Goal: Transaction & Acquisition: Purchase product/service

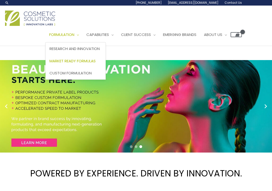
click at [54, 64] on span "Market Ready Formulas" at bounding box center [73, 60] width 46 height 5
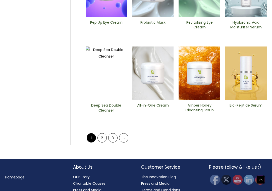
scroll to position [211, 0]
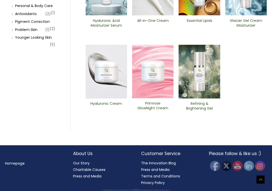
scroll to position [238, 0]
click at [108, 99] on img at bounding box center [106, 72] width 41 height 54
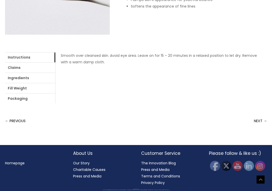
scroll to position [204, 0]
